Goal: Obtain resource: Download file/media

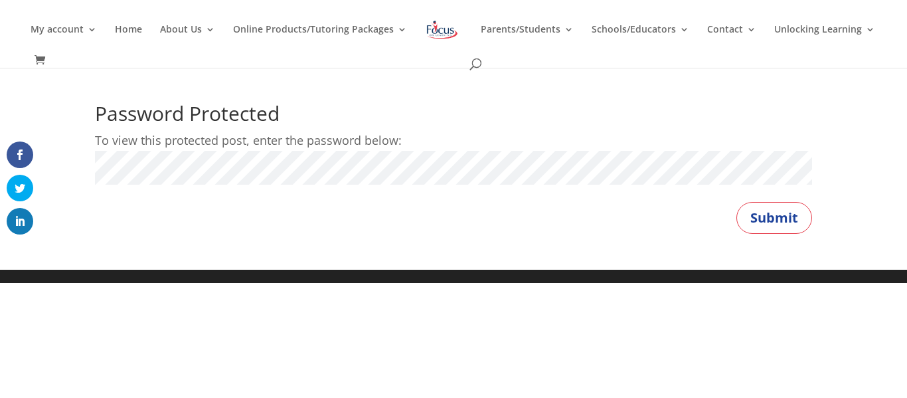
click at [736, 202] on button "Submit" at bounding box center [774, 218] width 76 height 32
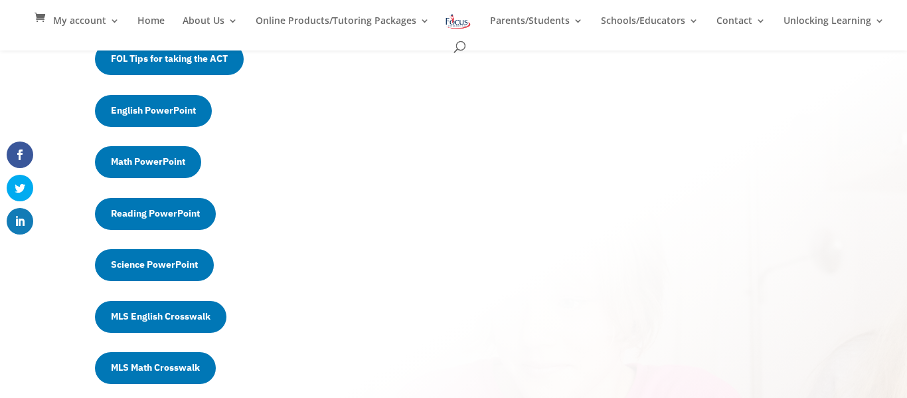
scroll to position [358, 0]
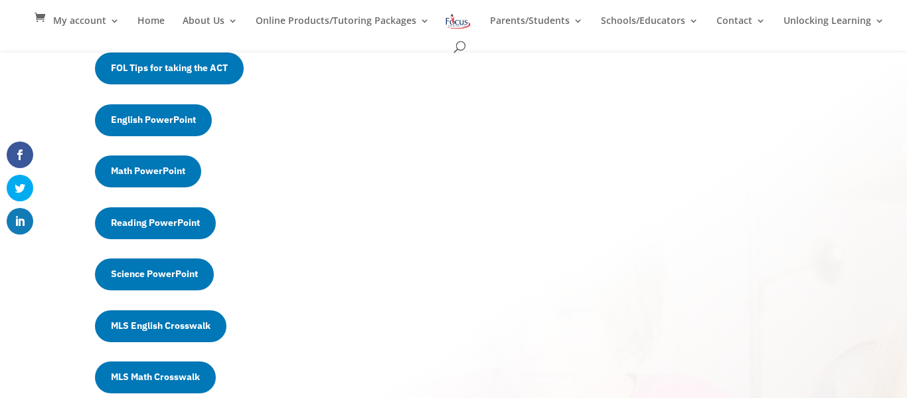
click at [158, 163] on link "Math PowerPoint" at bounding box center [148, 171] width 106 height 32
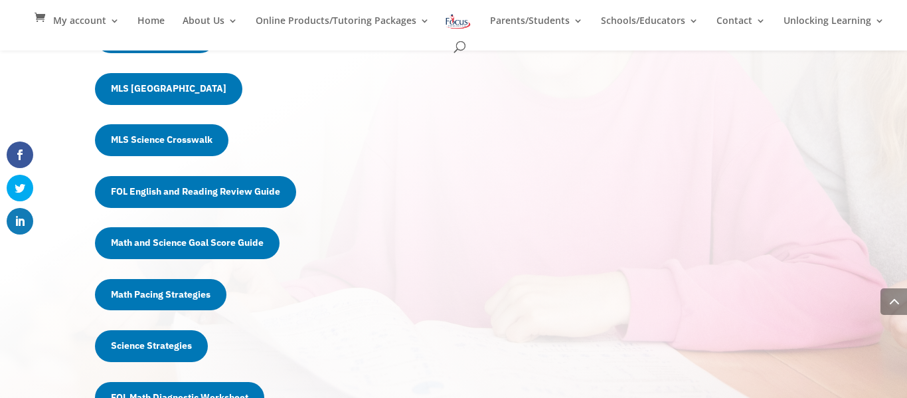
scroll to position [700, 0]
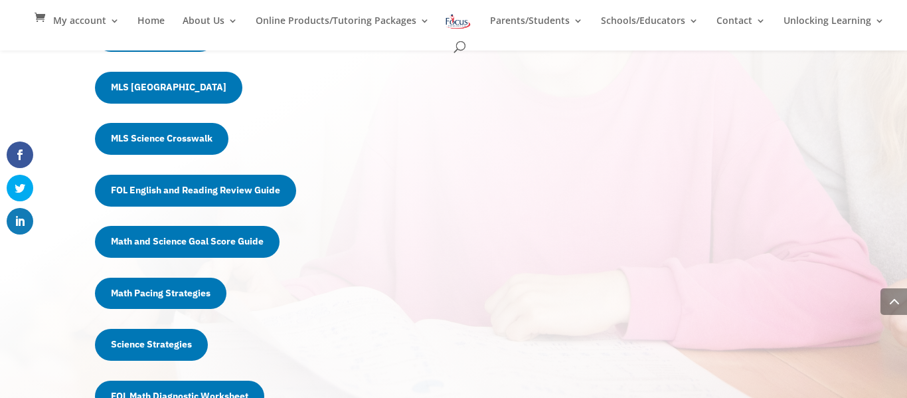
click at [162, 187] on link "FOL English and Reading Review Guide" at bounding box center [195, 191] width 201 height 32
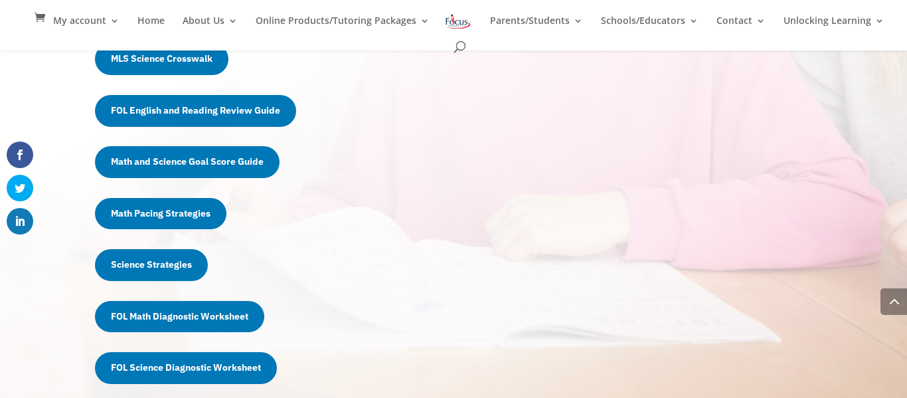
scroll to position [781, 0]
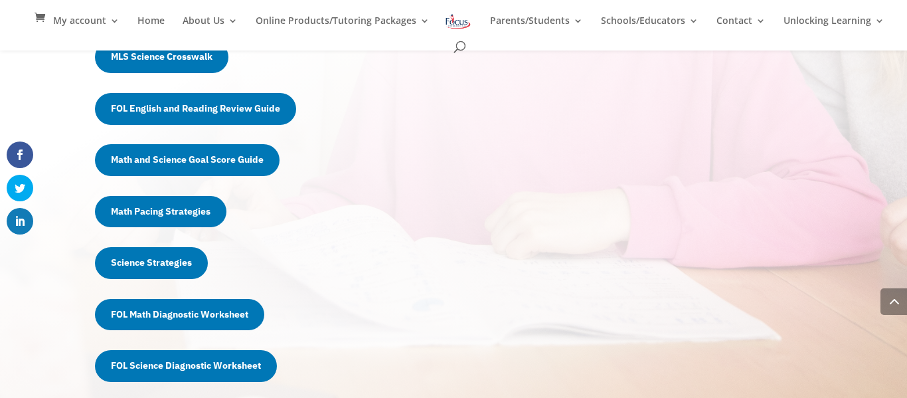
click at [179, 206] on link "Math Pacing Strategies" at bounding box center [160, 212] width 131 height 32
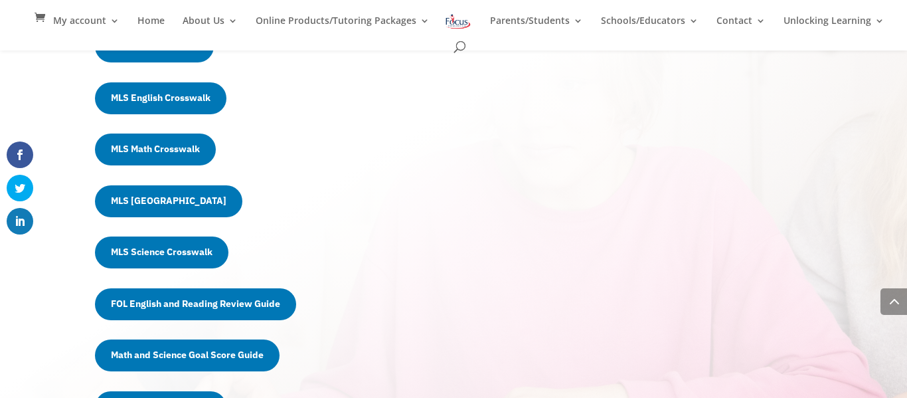
scroll to position [583, 0]
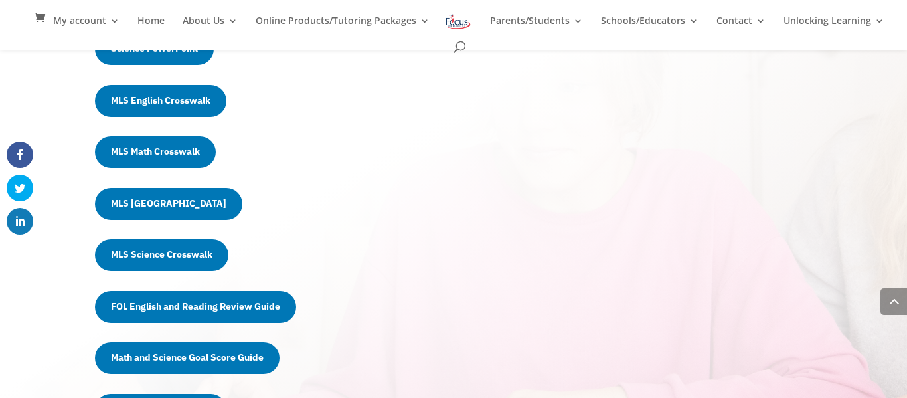
click at [184, 154] on link "MLS Math Crosswalk" at bounding box center [155, 152] width 121 height 32
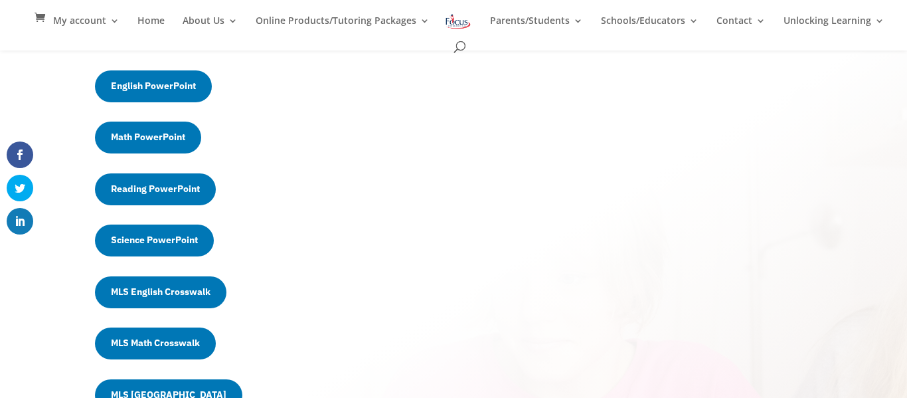
scroll to position [388, 0]
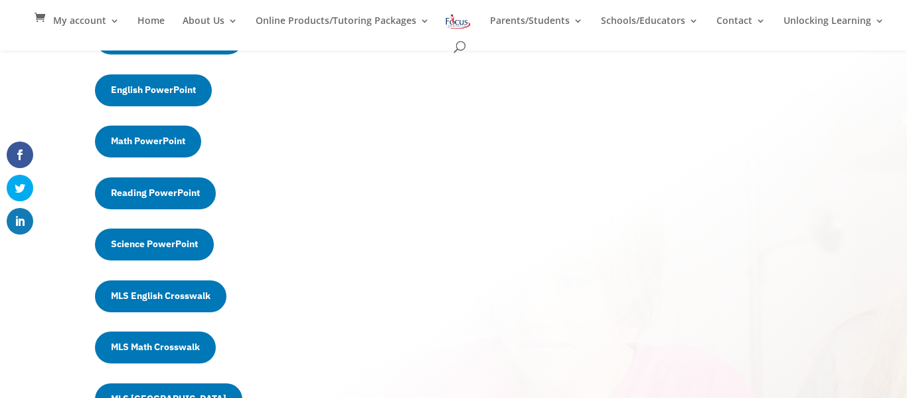
click at [170, 141] on link "Math PowerPoint" at bounding box center [148, 141] width 106 height 32
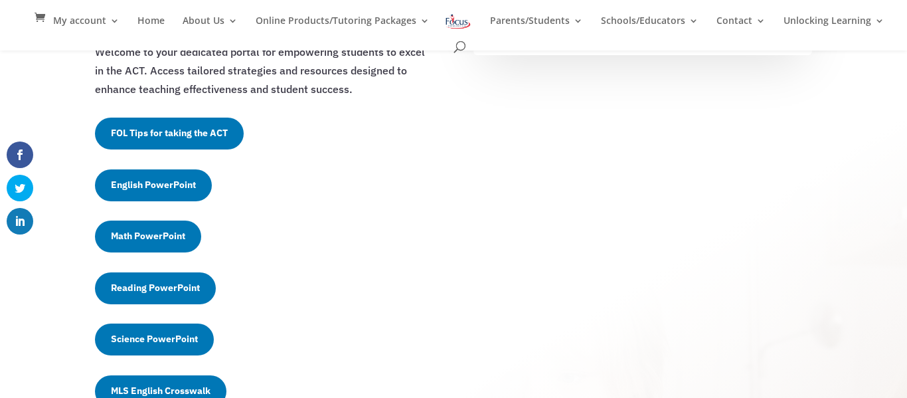
scroll to position [285, 0]
